Goal: Task Accomplishment & Management: Manage account settings

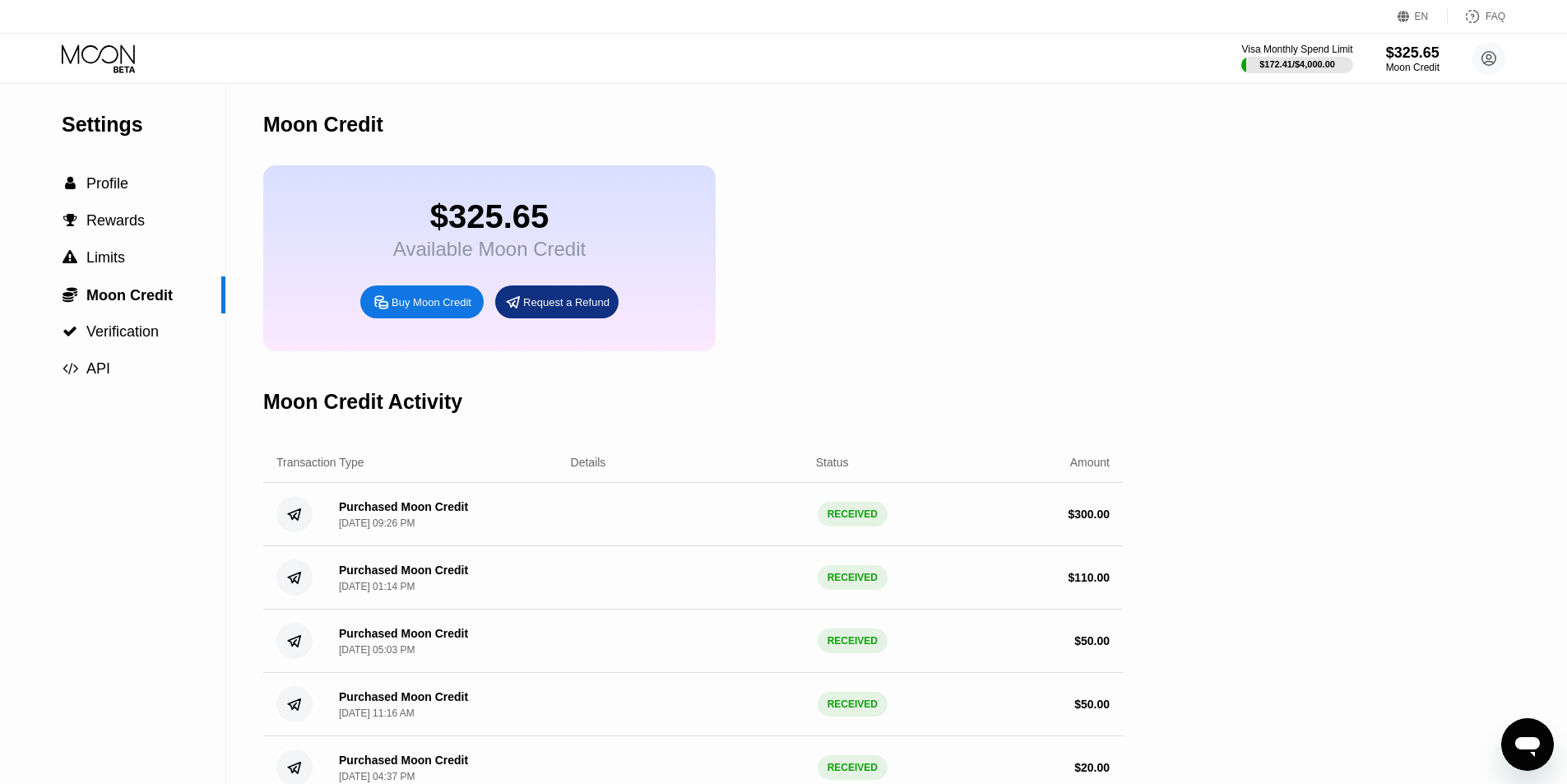
click at [101, 55] on icon at bounding box center [100, 59] width 77 height 28
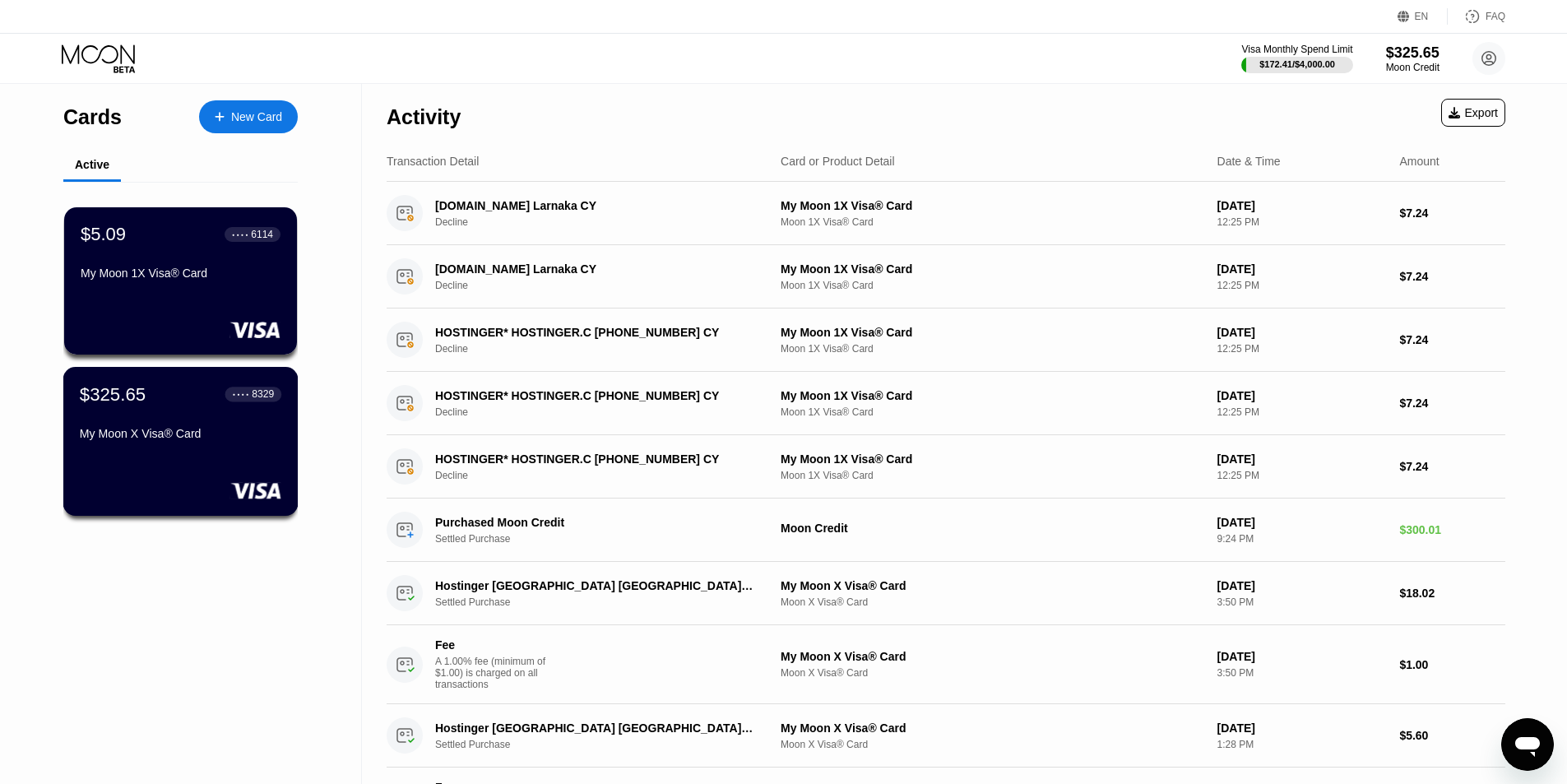
click at [139, 435] on div "My Moon X Visa® Card" at bounding box center [181, 433] width 201 height 13
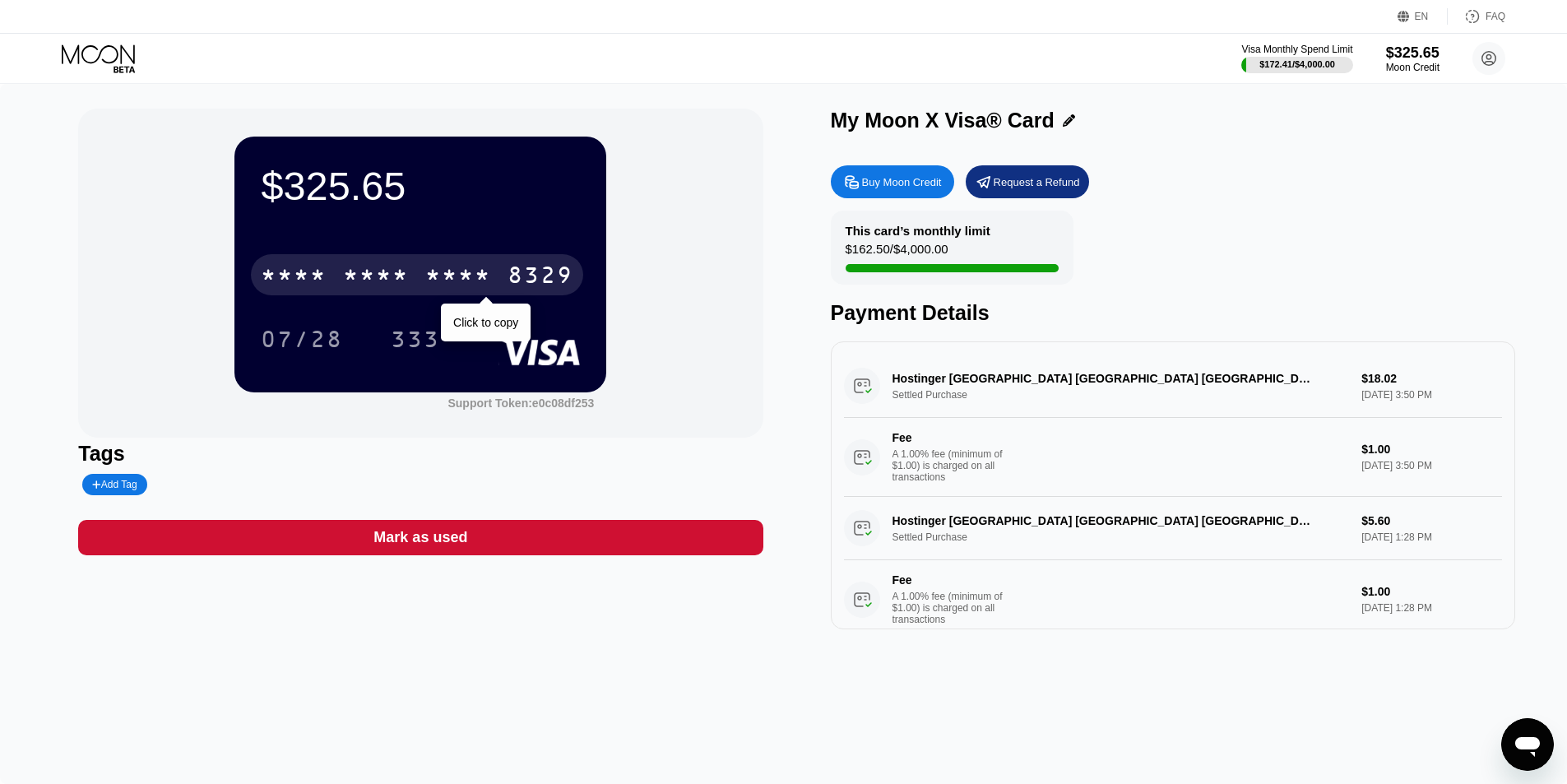
click at [447, 285] on div "* * * *" at bounding box center [458, 277] width 65 height 27
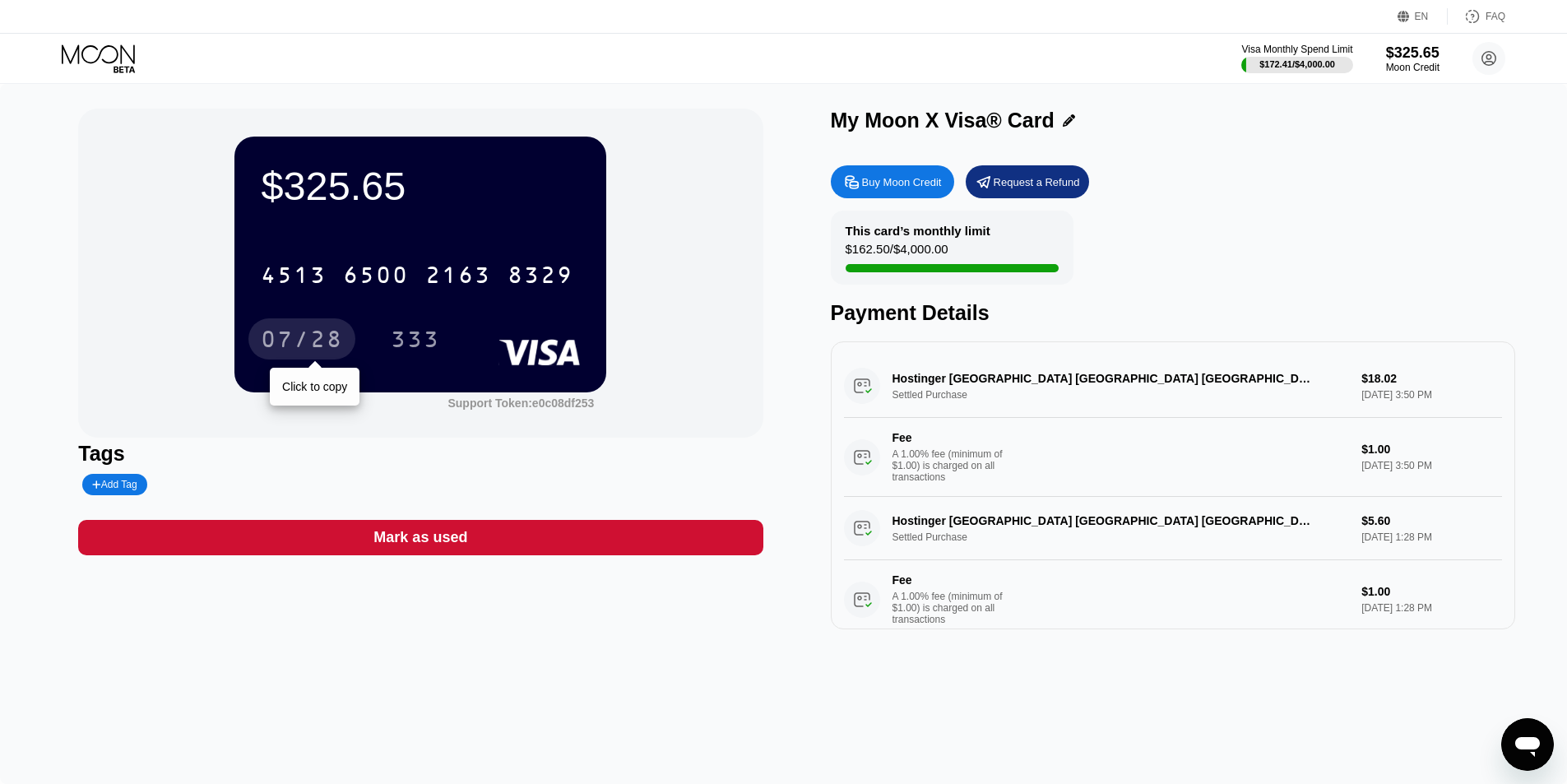
click at [329, 342] on div "07/28" at bounding box center [302, 341] width 83 height 27
drag, startPoint x: 133, startPoint y: 323, endPoint x: 187, endPoint y: 336, distance: 55.5
click at [133, 323] on div "$325.65 4513 6500 2163 8329 07/28 333 Support Token: e0c08df253" at bounding box center [420, 273] width 684 height 329
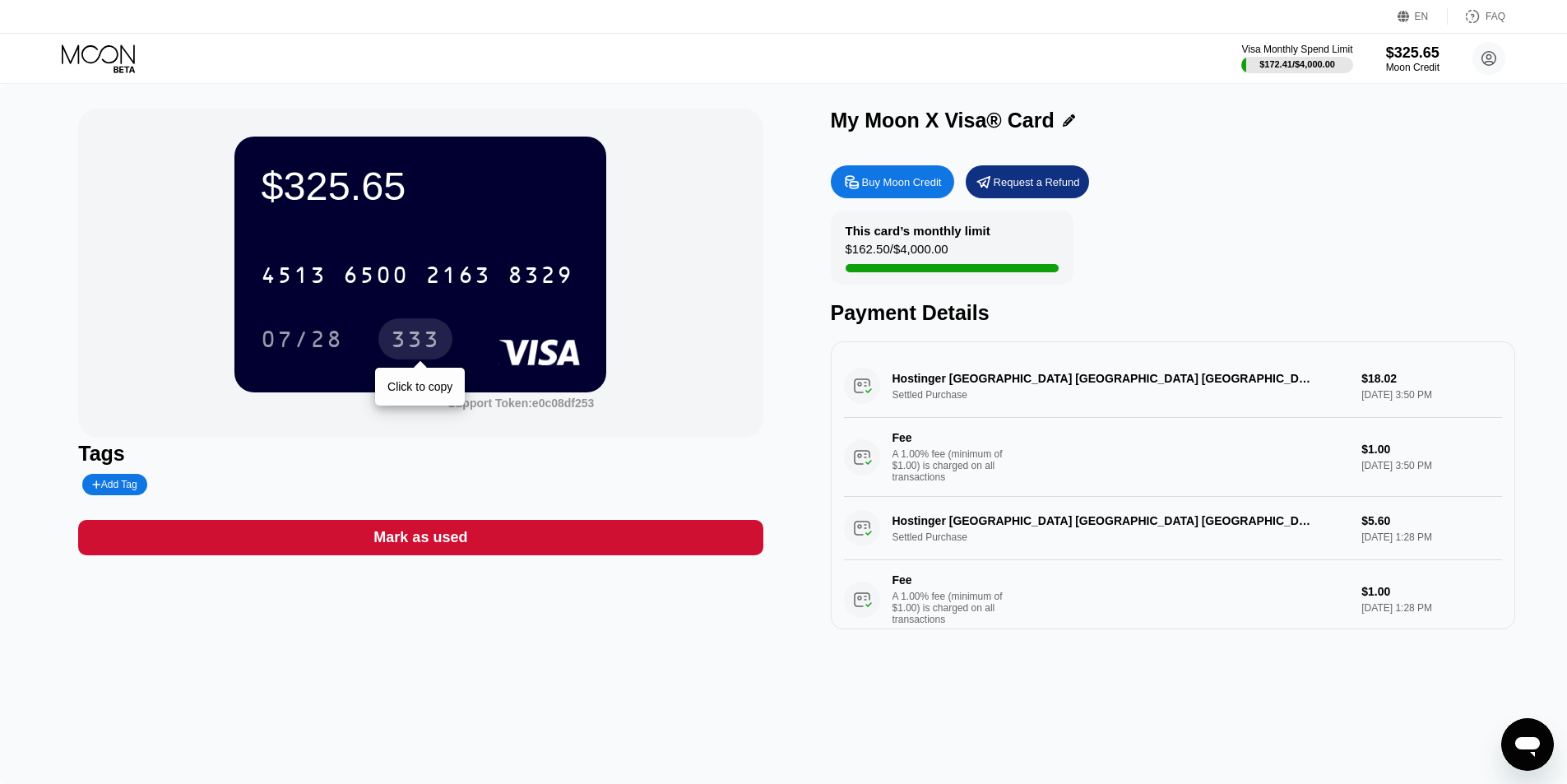
click at [422, 330] on div "333" at bounding box center [415, 339] width 74 height 41
click at [1423, 65] on div "Moon Credit" at bounding box center [1413, 67] width 55 height 11
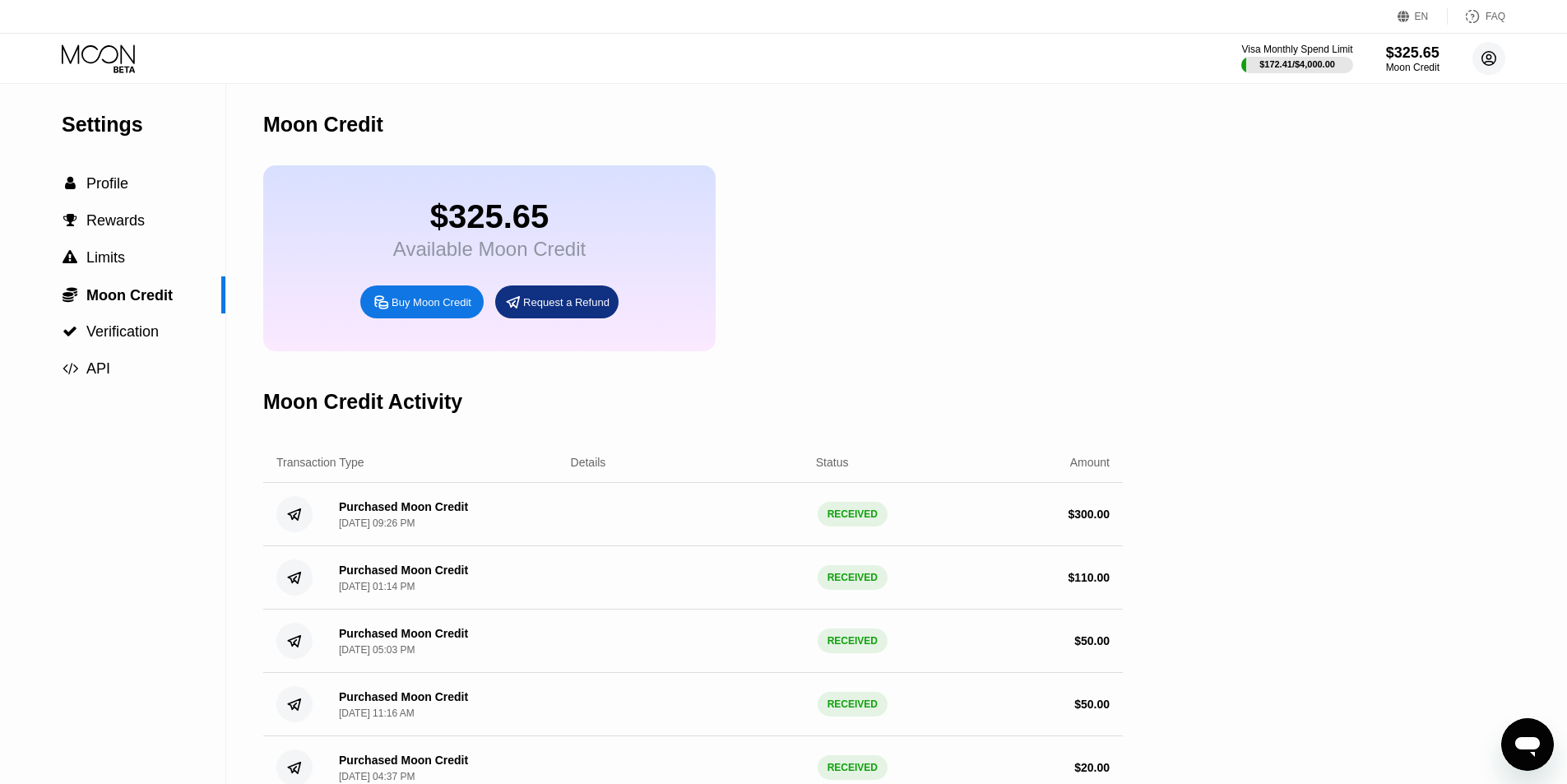
drag, startPoint x: 1481, startPoint y: 60, endPoint x: 1483, endPoint y: 71, distance: 11.2
click at [1483, 71] on circle at bounding box center [1489, 59] width 33 height 33
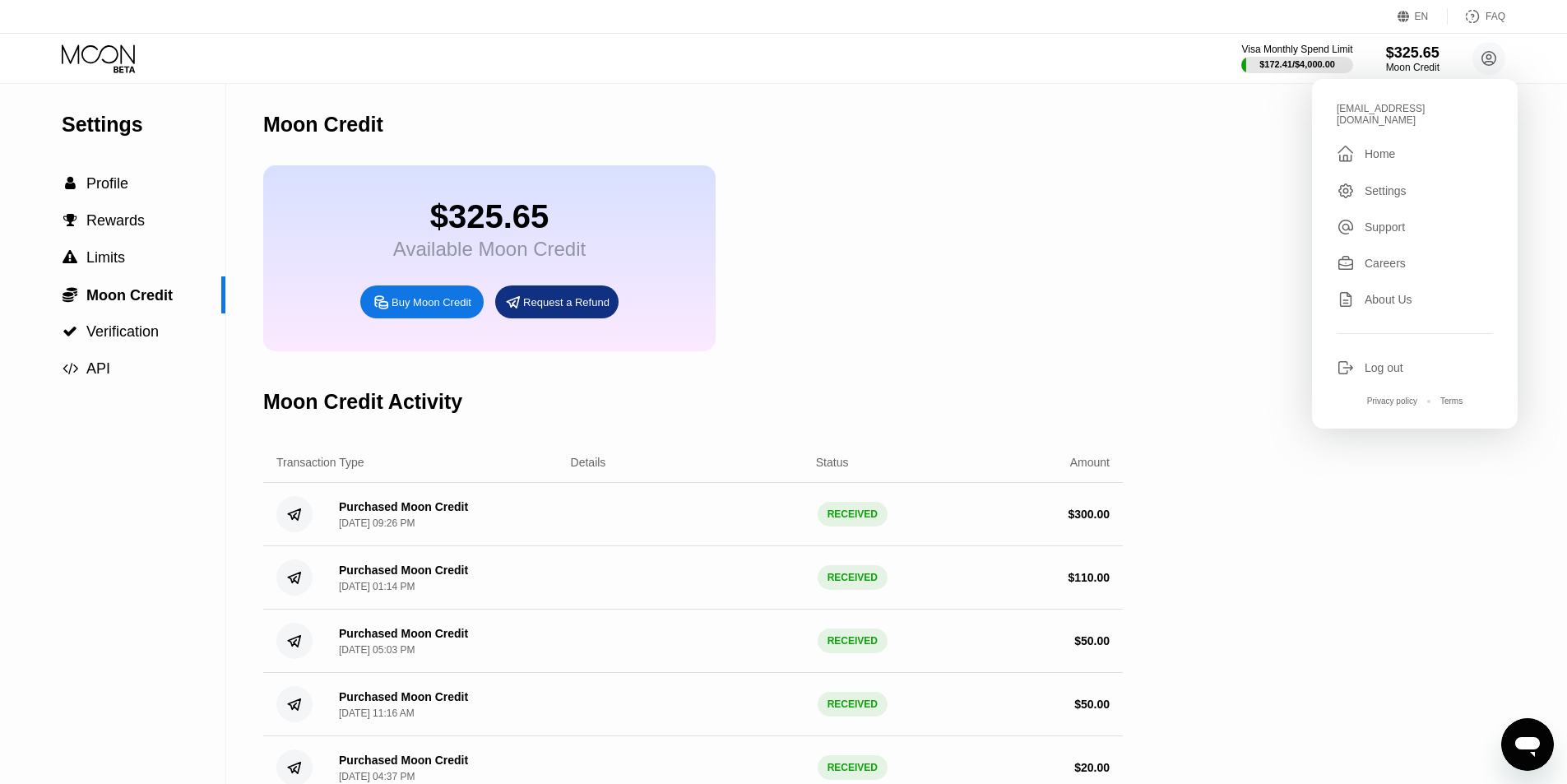
click at [1415, 111] on div "[EMAIL_ADDRESS][DOMAIN_NAME]" at bounding box center [1415, 114] width 157 height 23
copy div "[EMAIL_ADDRESS][DOMAIN_NAME] "
click at [109, 54] on icon at bounding box center [100, 59] width 77 height 28
